Goal: Check status: Check status

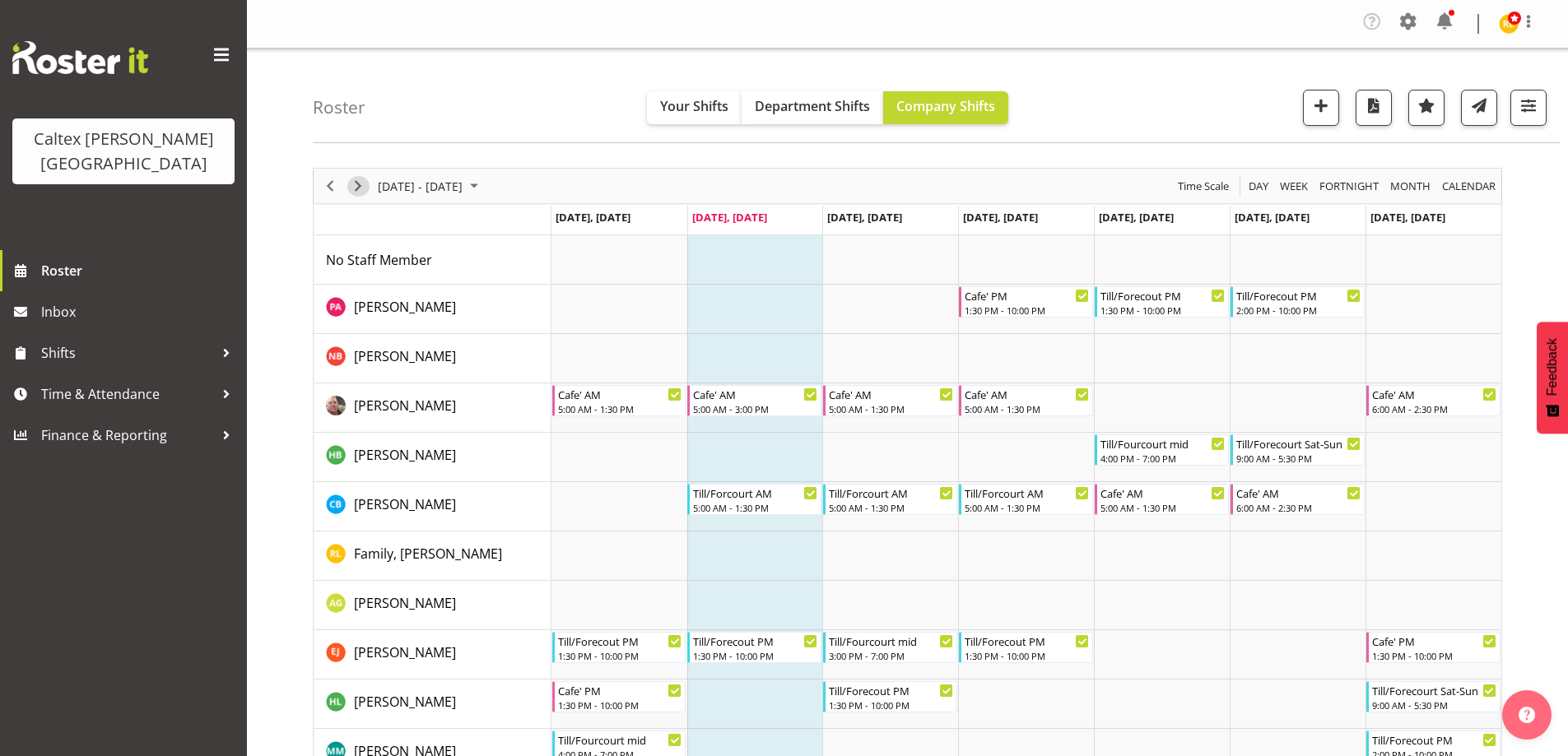
click at [362, 185] on span "Next" at bounding box center [358, 186] width 20 height 21
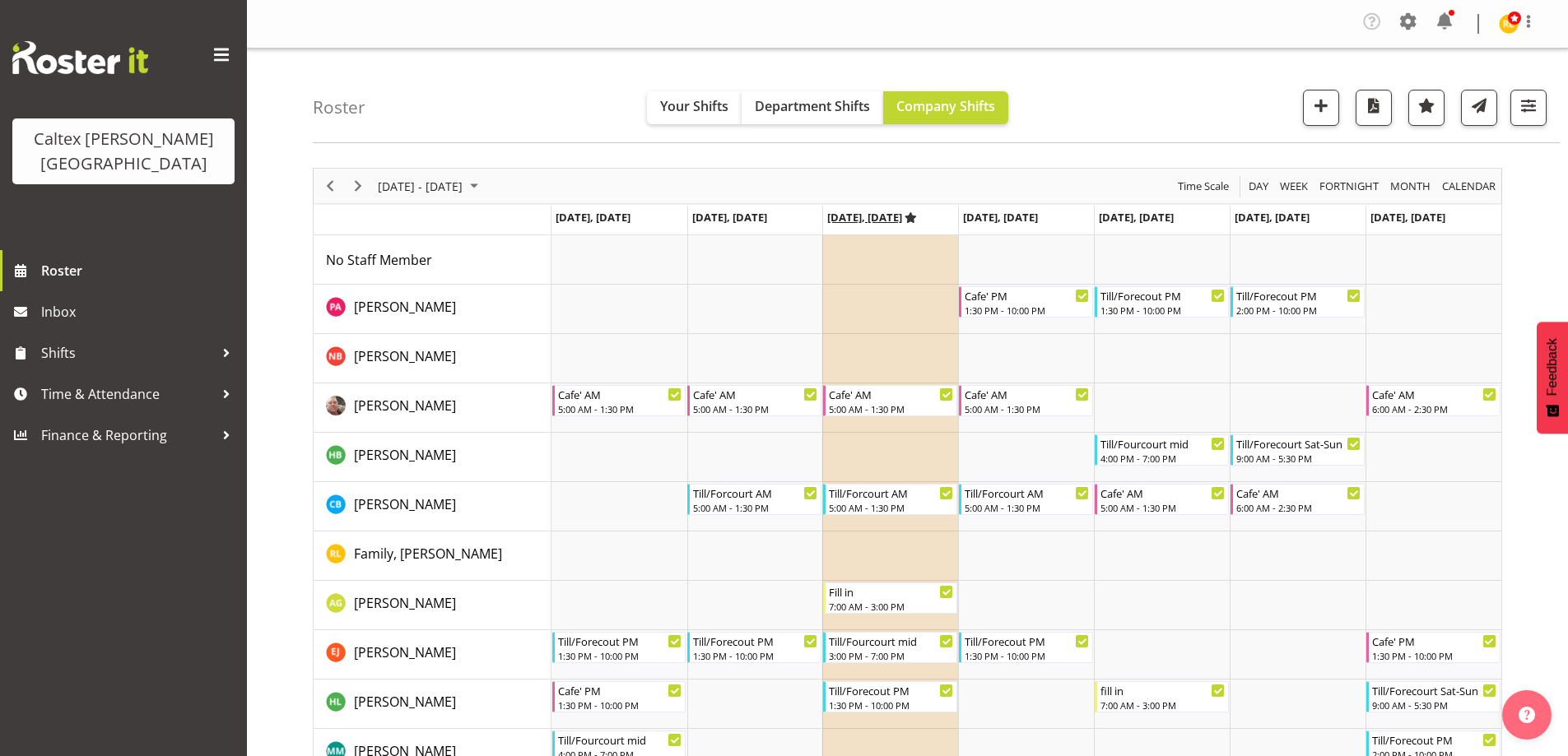
click at [916, 218] on icon "Timeline Week of September 9, 2025" at bounding box center [911, 217] width 13 height 11
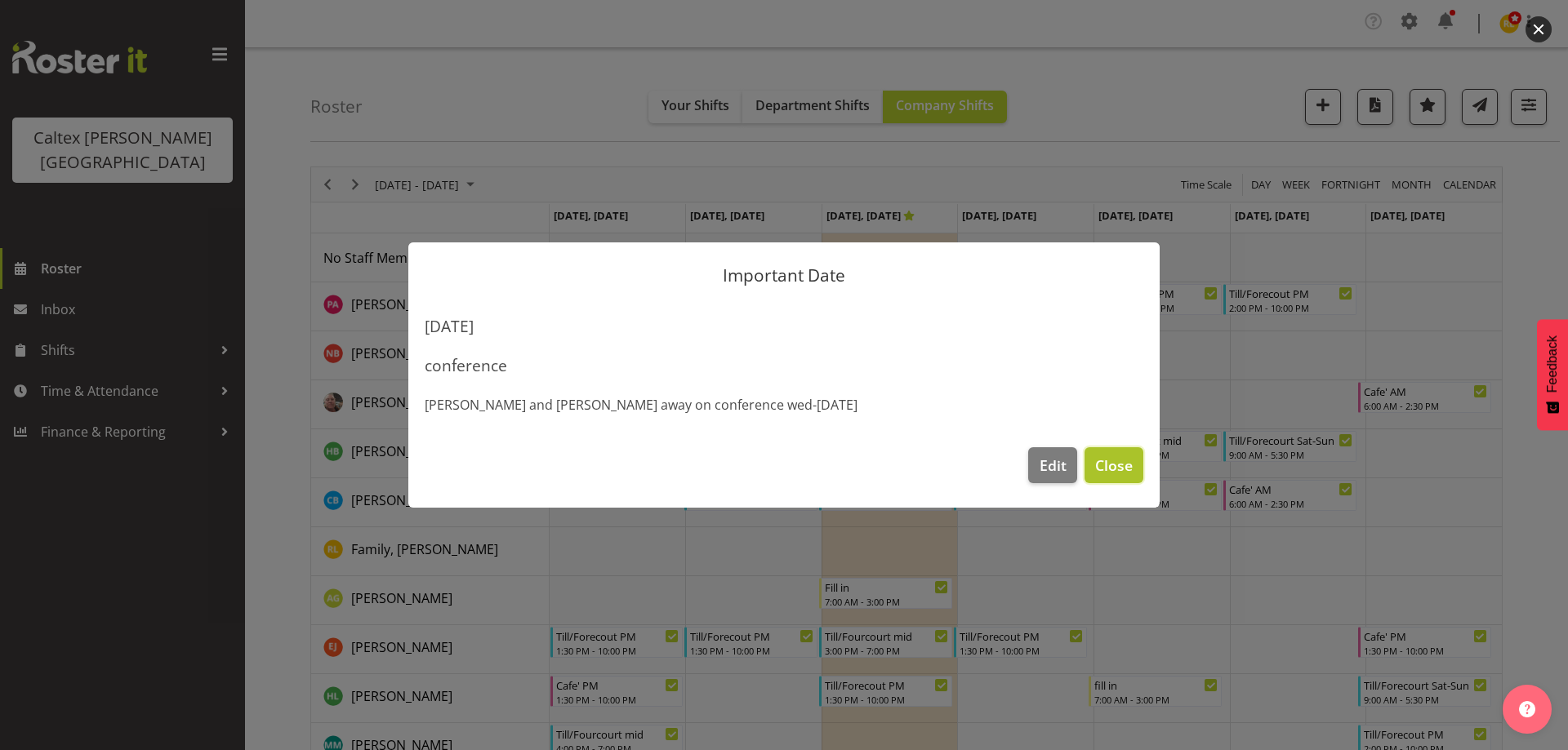
click at [1115, 468] on span "Close" at bounding box center [1113, 466] width 37 height 22
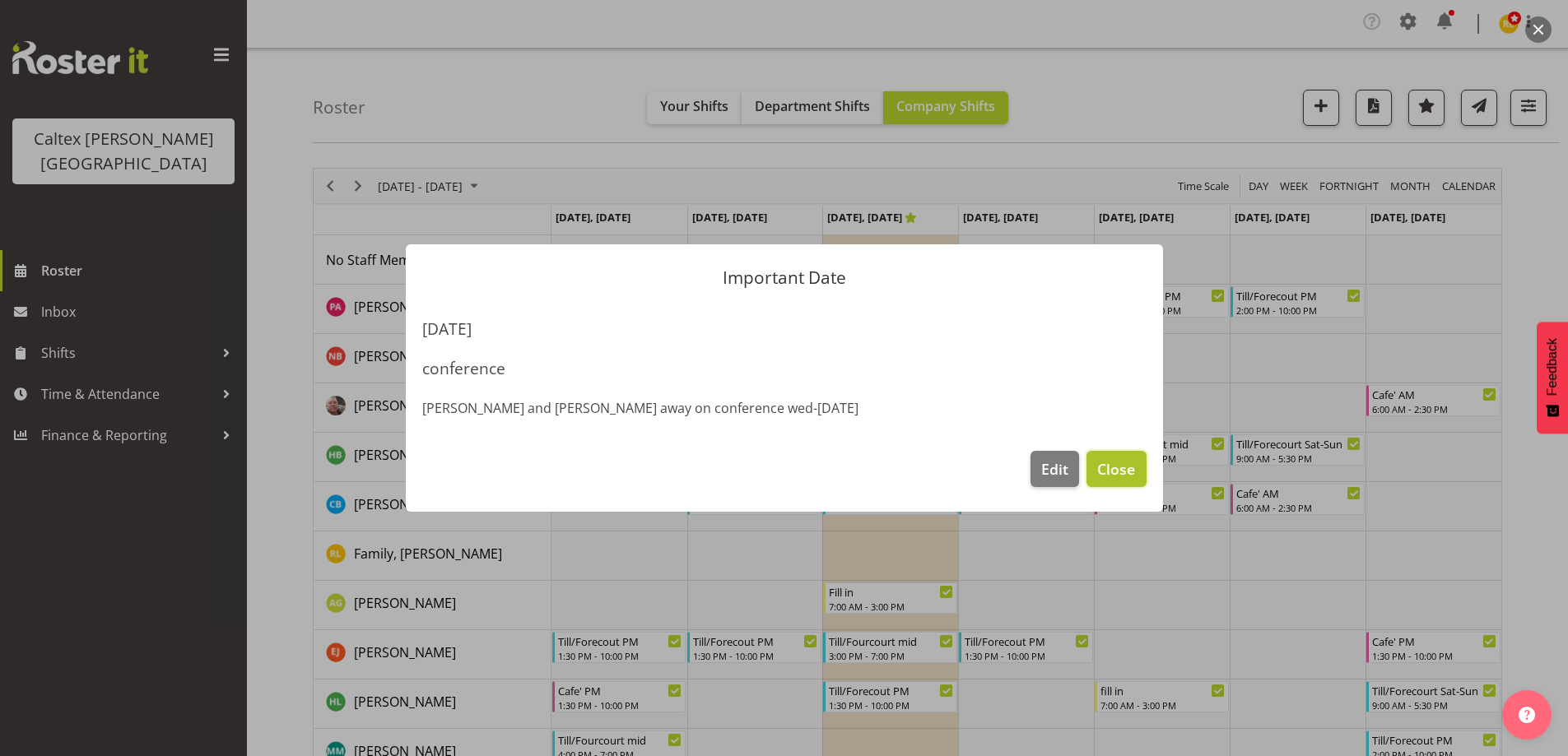
click at [1132, 476] on span "Close" at bounding box center [1115, 469] width 38 height 22
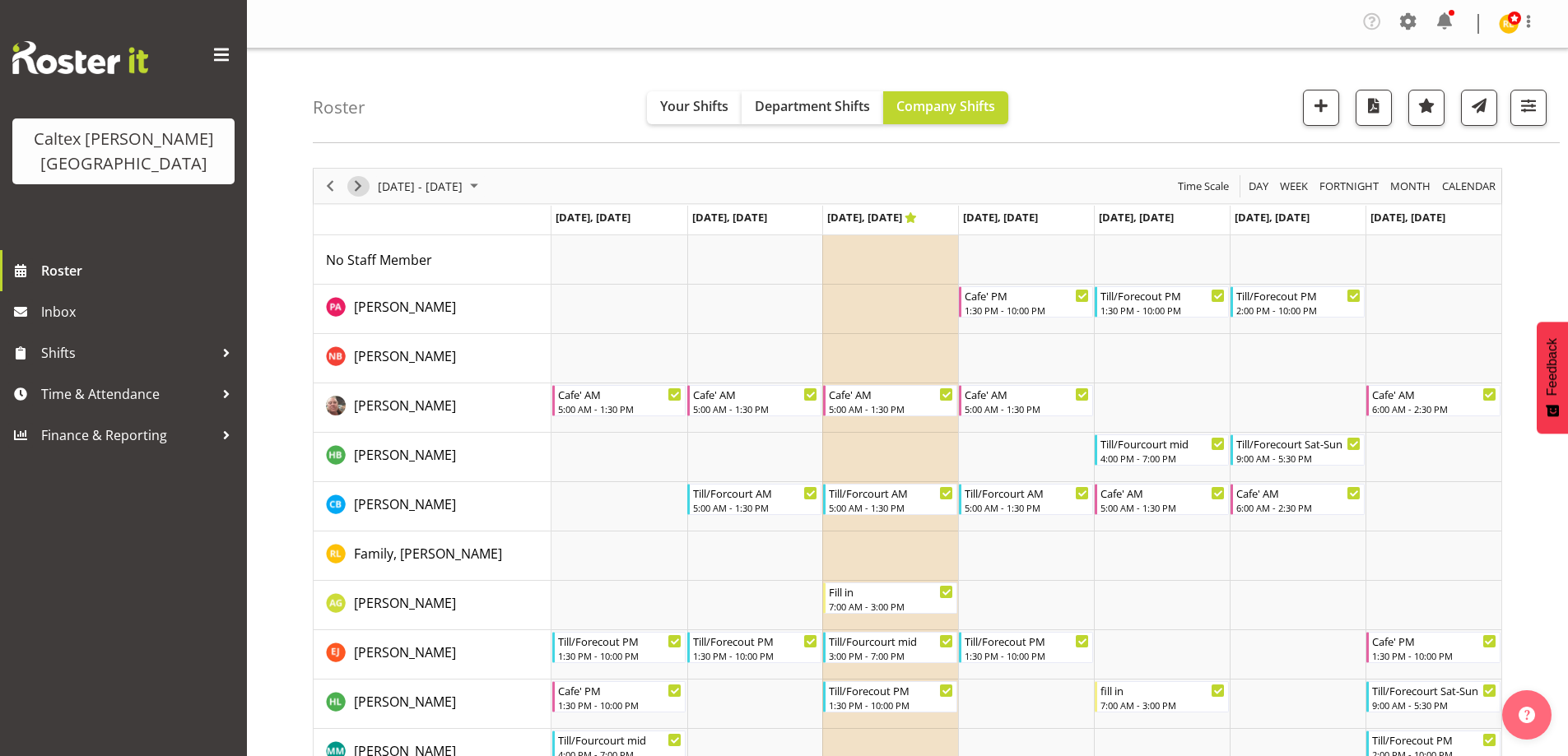
click at [354, 185] on span "Next" at bounding box center [358, 186] width 20 height 21
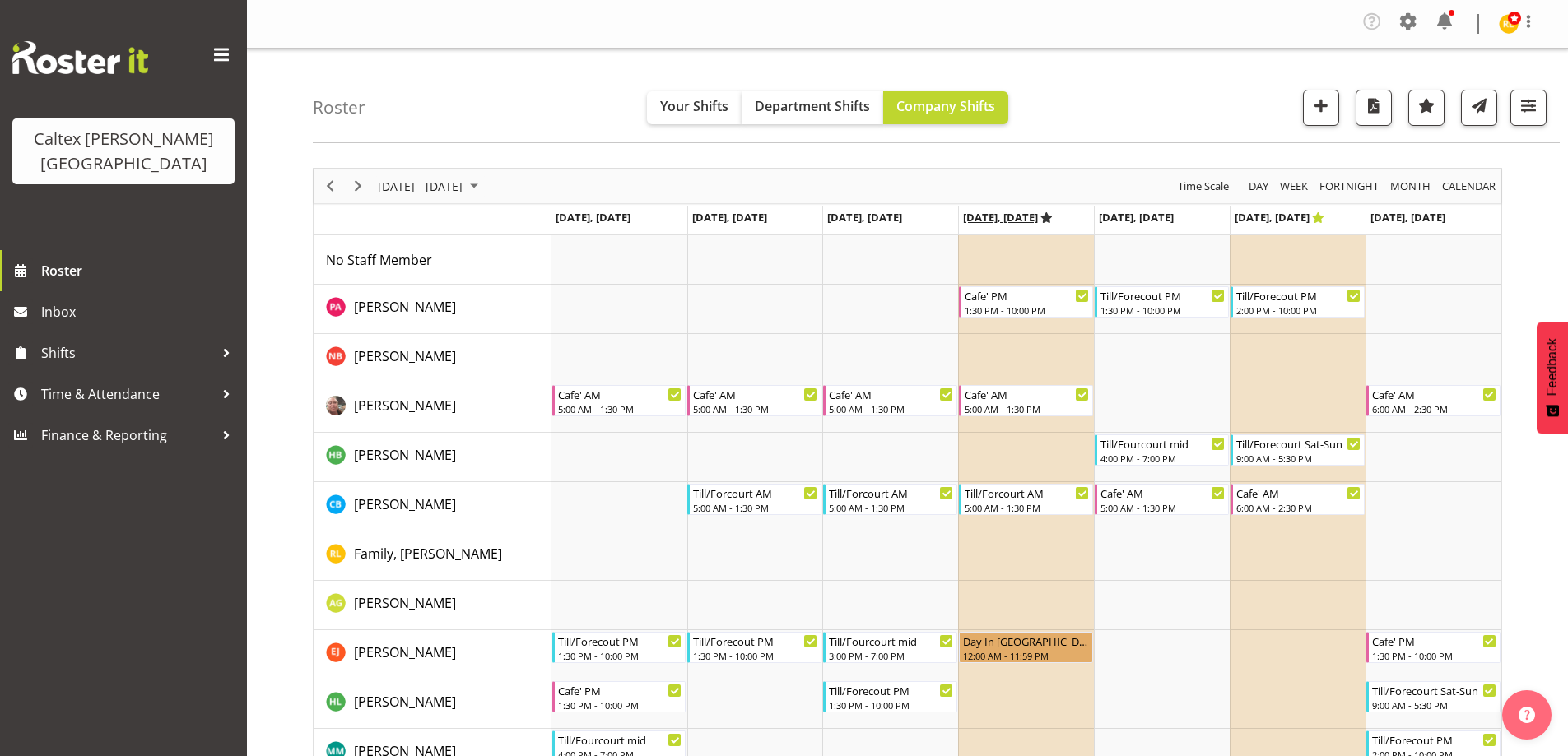
click at [1053, 216] on icon "Timeline Week of September 16, 2025" at bounding box center [1046, 217] width 13 height 11
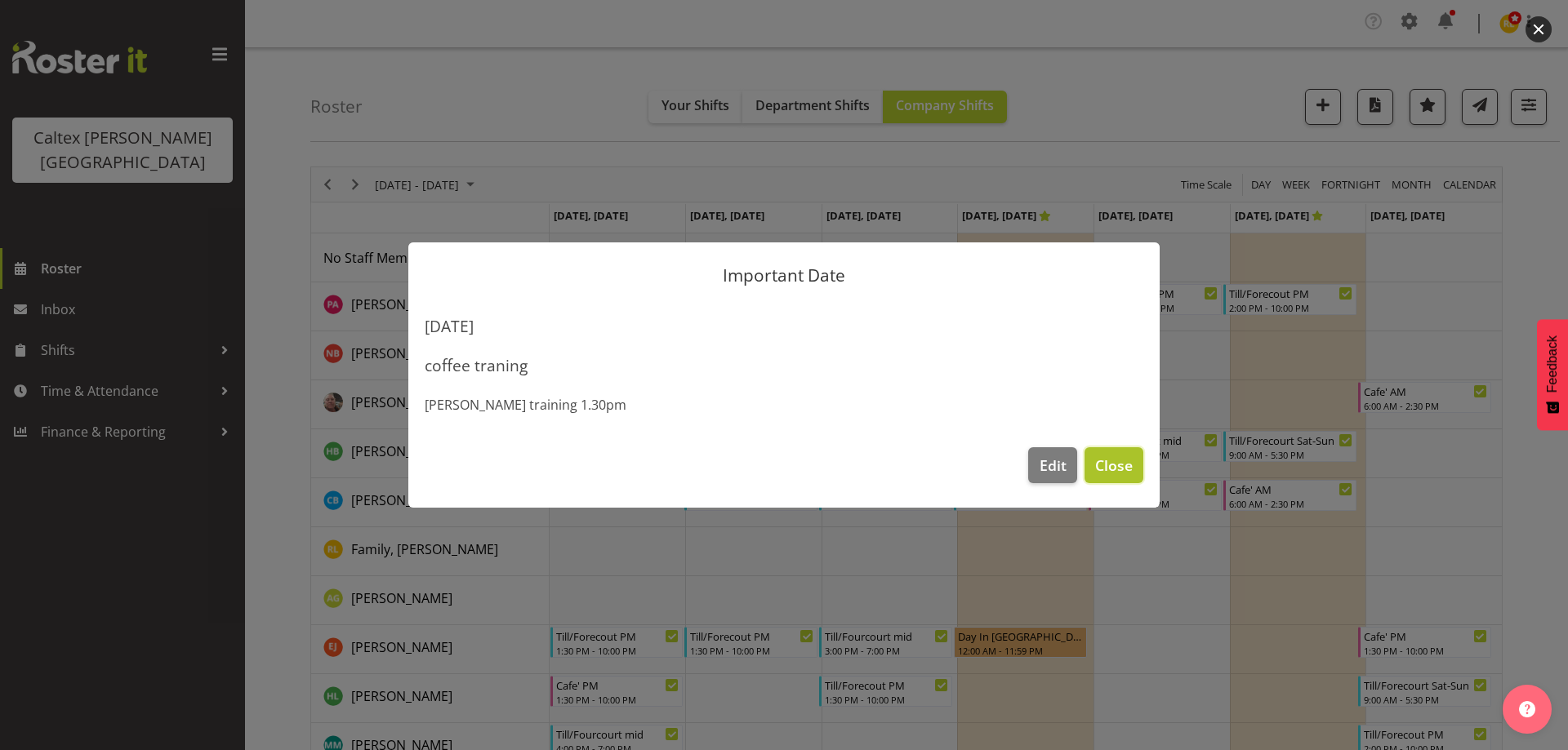
click at [1121, 462] on span "Close" at bounding box center [1113, 466] width 37 height 22
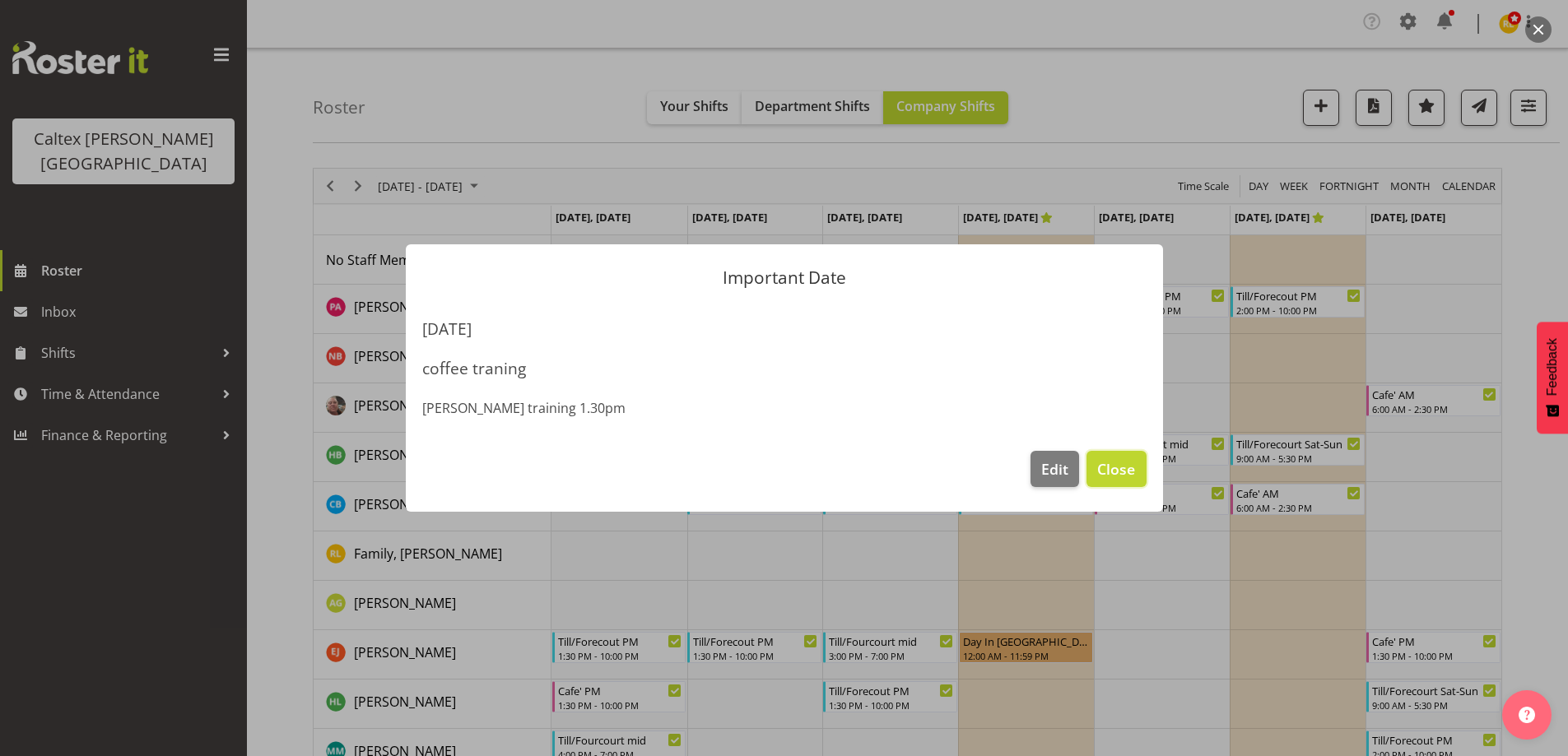
drag, startPoint x: 1114, startPoint y: 468, endPoint x: 1124, endPoint y: 449, distance: 21.5
click at [1118, 459] on span "Close" at bounding box center [1115, 469] width 38 height 22
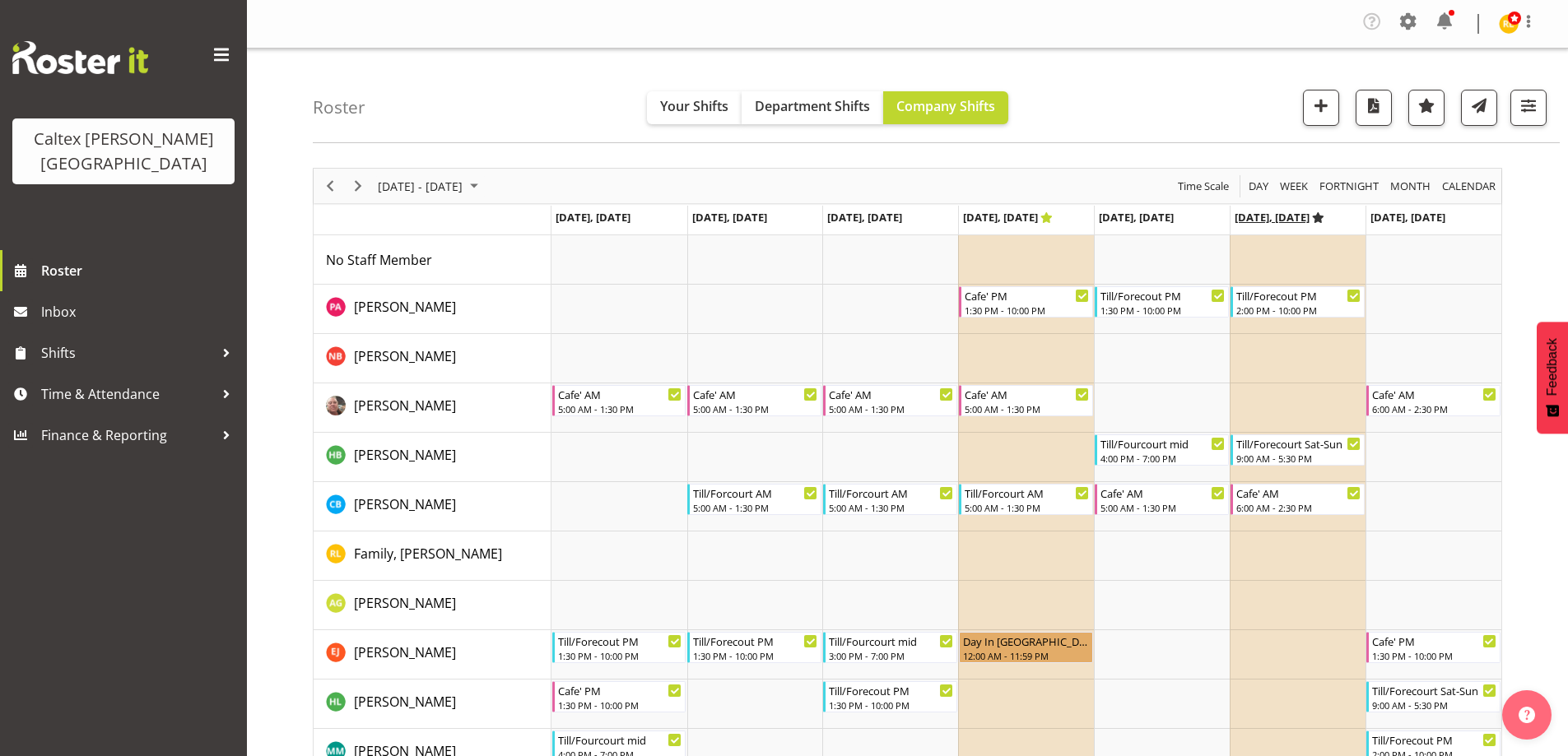
click at [1324, 218] on icon "Timeline Week of September 16, 2025" at bounding box center [1317, 217] width 13 height 11
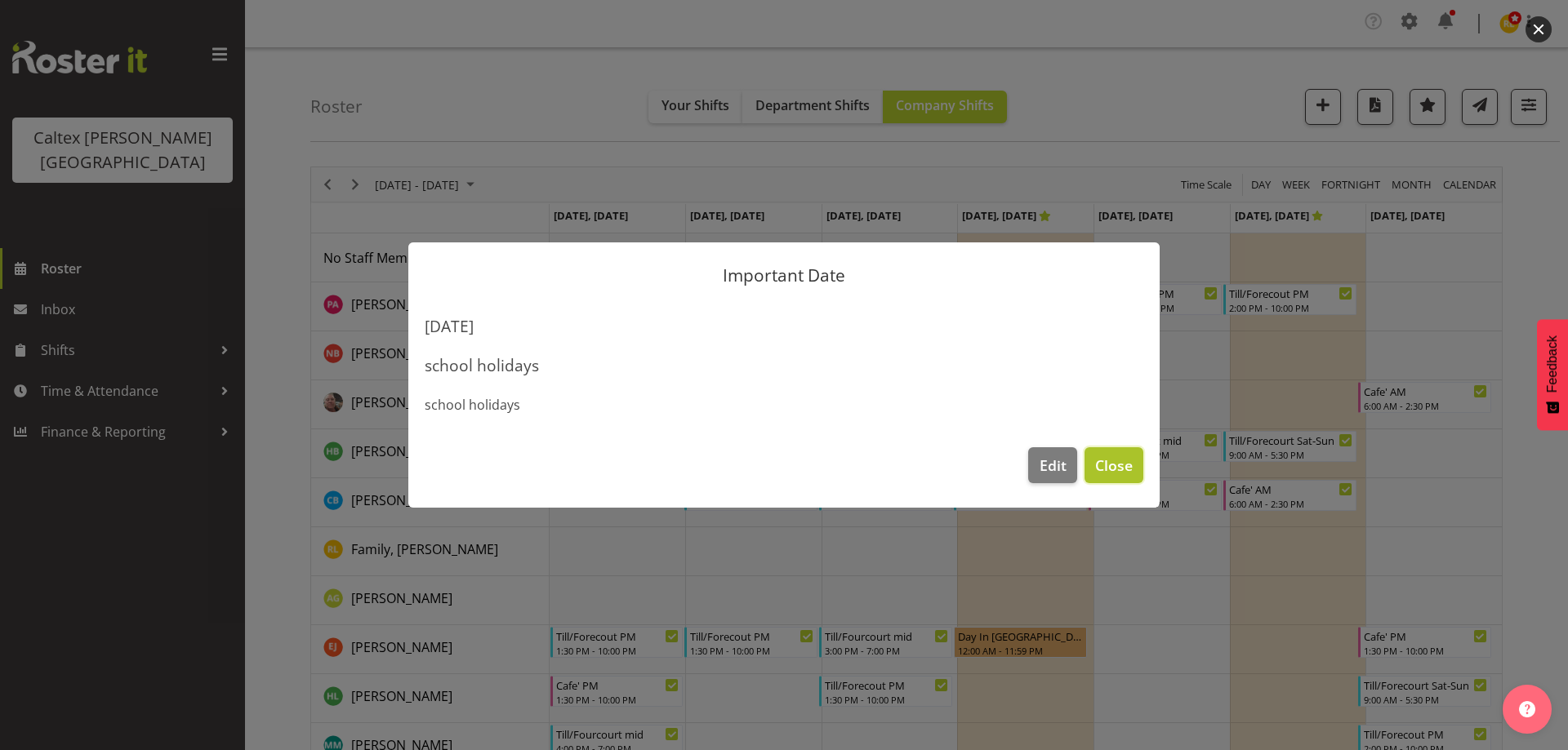
click at [1103, 458] on span "Close" at bounding box center [1113, 466] width 37 height 22
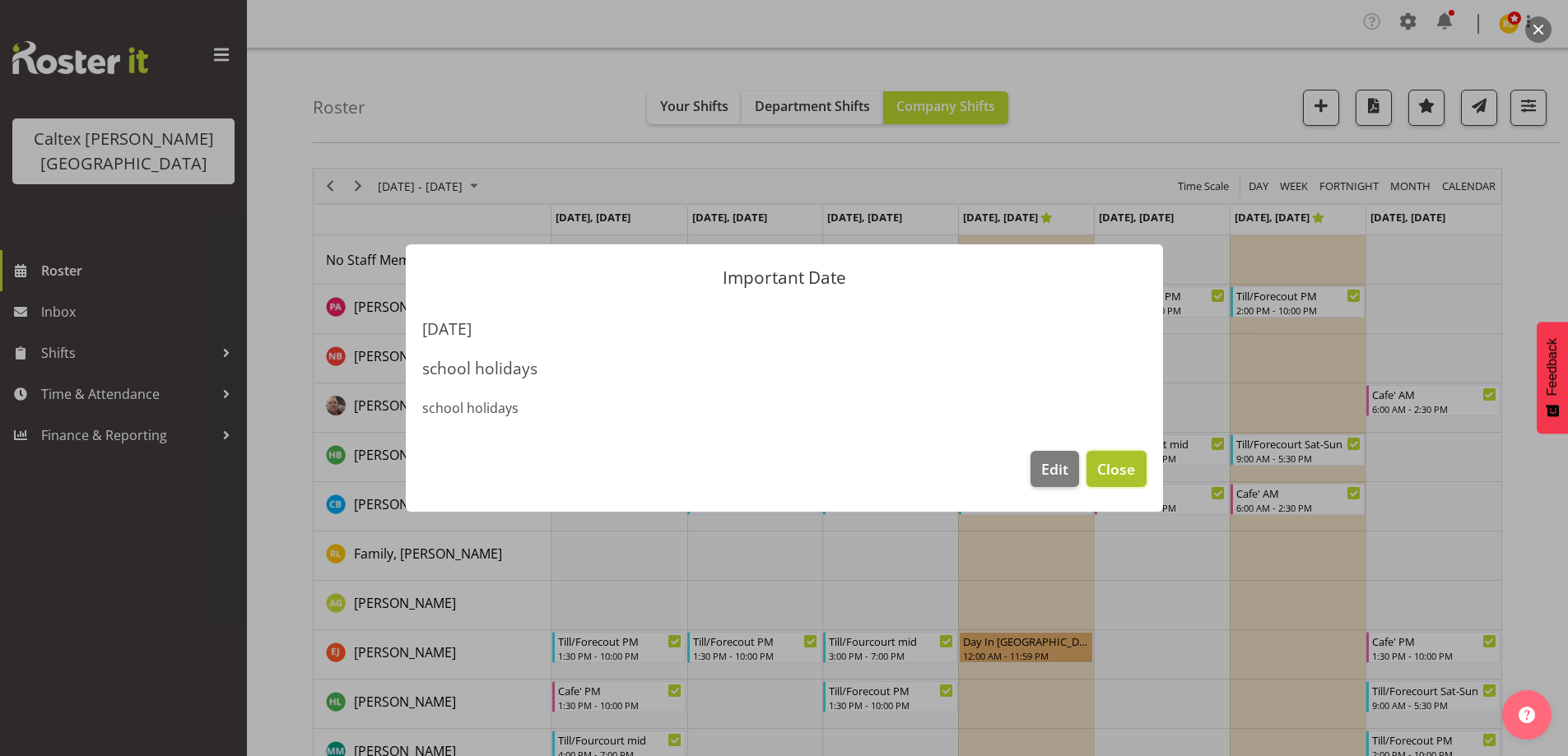
click at [1126, 460] on span "Close" at bounding box center [1115, 469] width 38 height 22
